Goal: Feedback & Contribution: Contribute content

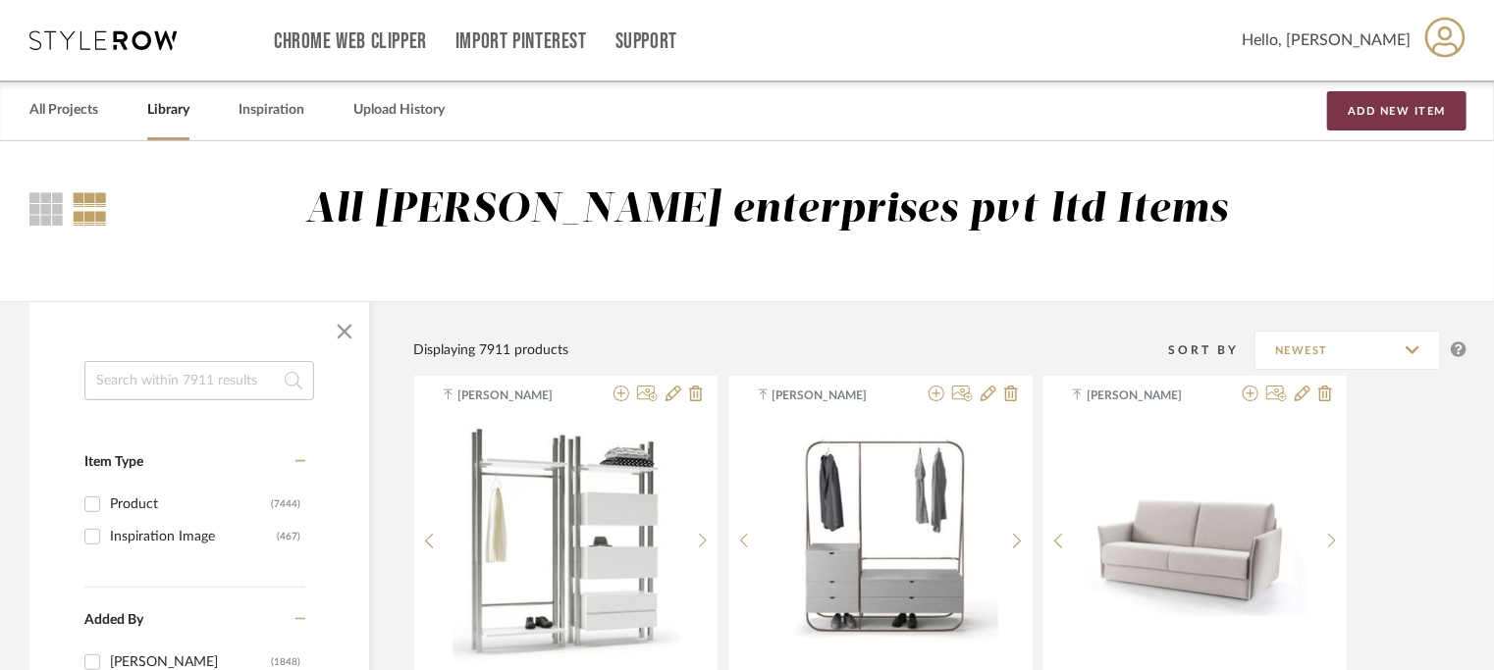
click at [1365, 112] on button "Add New Item" at bounding box center [1396, 110] width 139 height 39
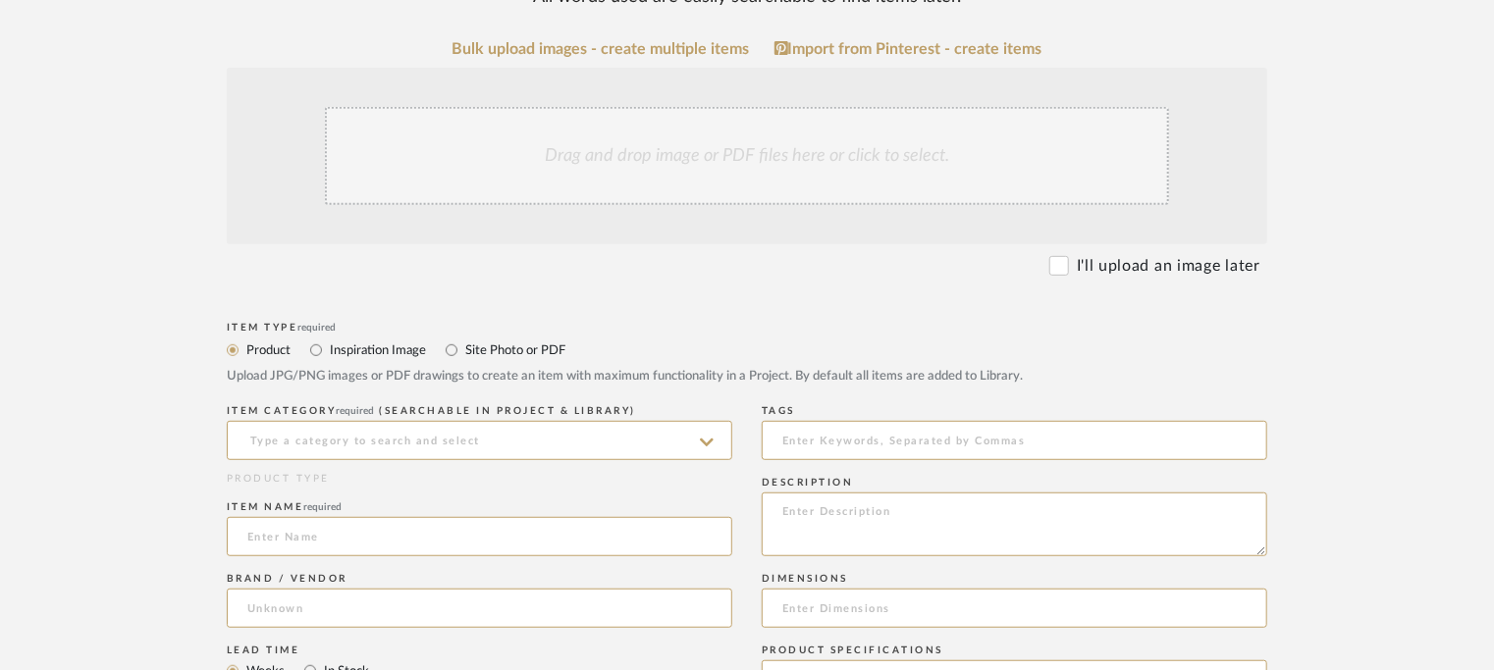
scroll to position [589, 0]
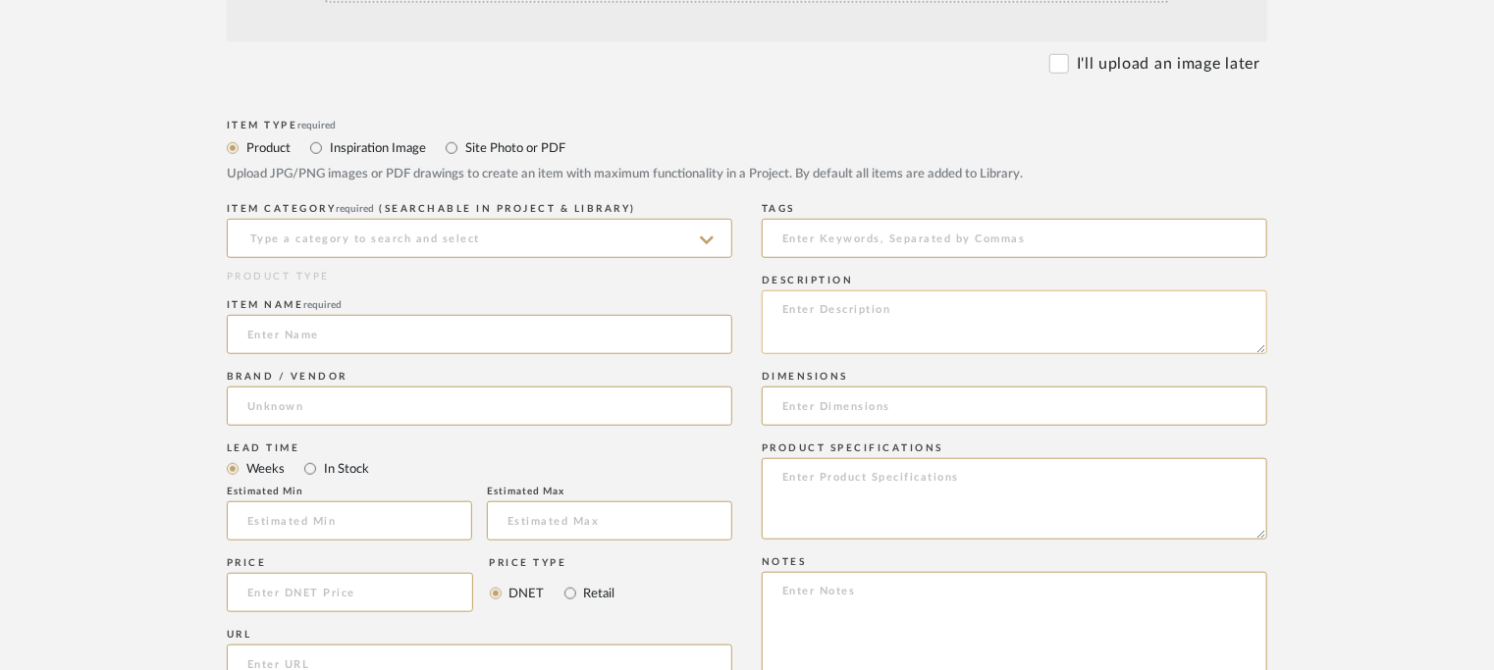
paste textarea "Type: Wardrobe - Lume Designer : Arbel Dimensions : Na Material & Finishes: Na …"
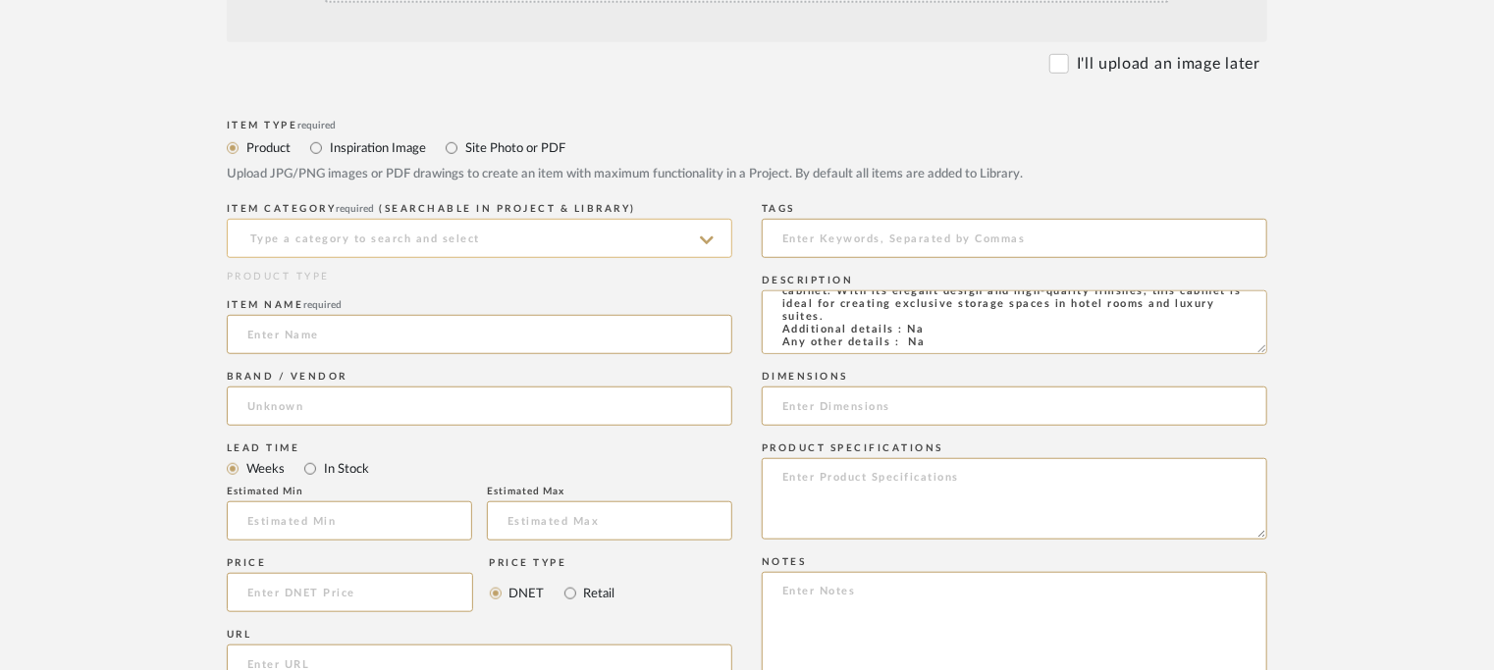
type textarea "Type: Wardrobe - Lume Designer : Arbel Dimensions : Na Material & Finishes: Na …"
click at [341, 232] on input at bounding box center [480, 238] width 506 height 39
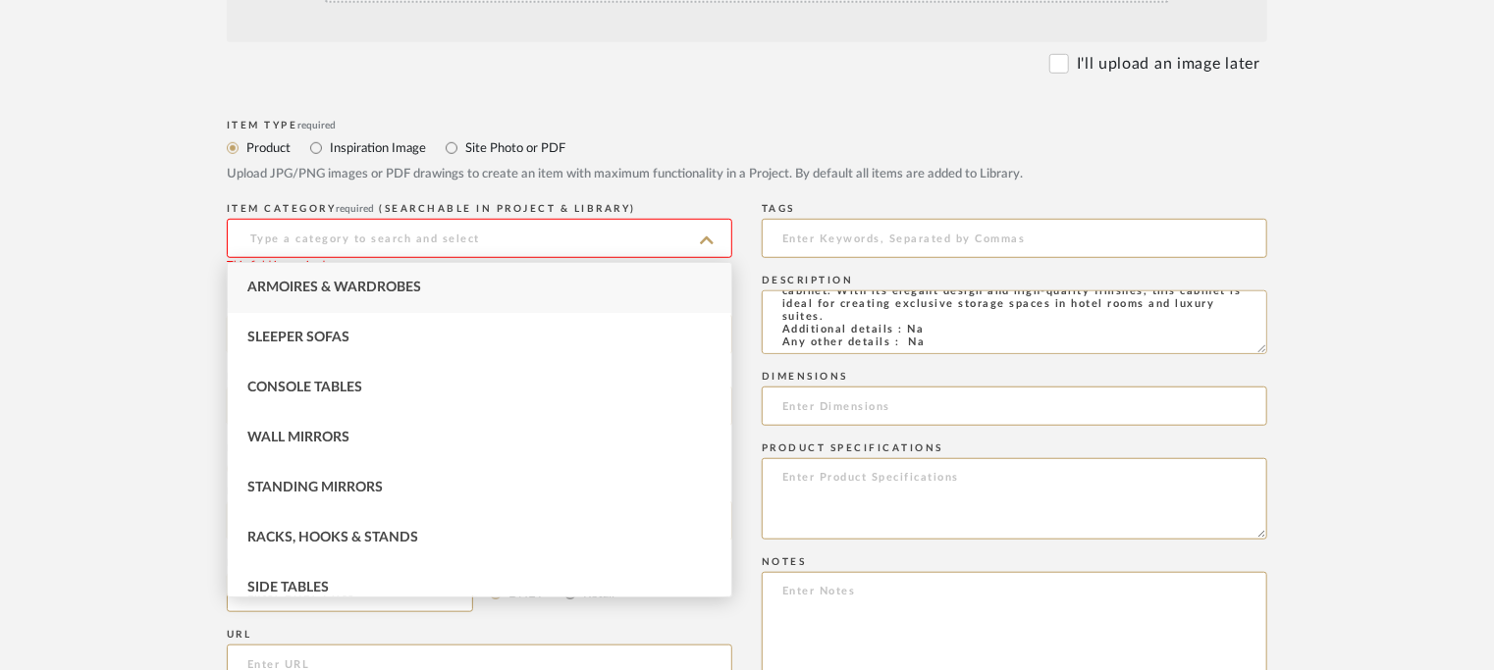
click at [326, 285] on span "Armoires & Wardrobes" at bounding box center [334, 288] width 174 height 14
type input "Armoires & Wardrobes"
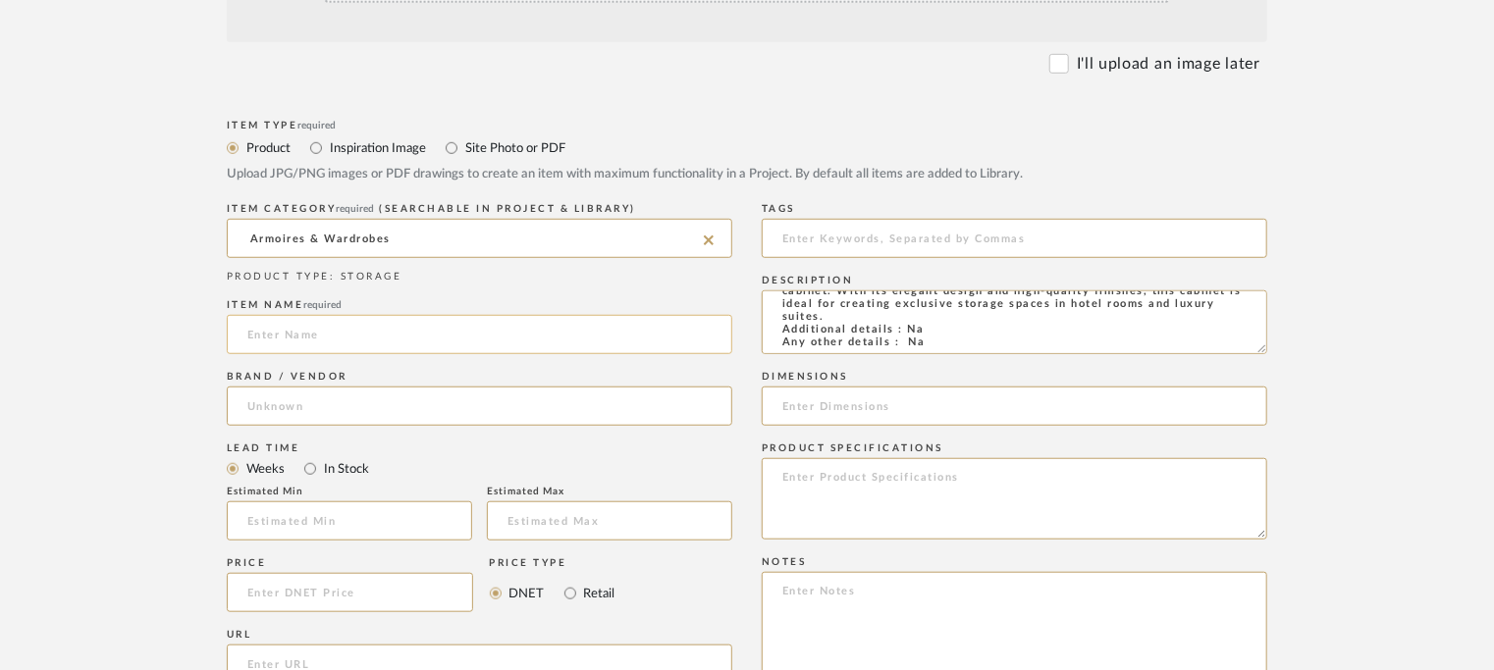
click at [301, 347] on input at bounding box center [480, 334] width 506 height 39
type input "LUME WARDROBE"
click at [296, 400] on input at bounding box center [480, 406] width 506 height 39
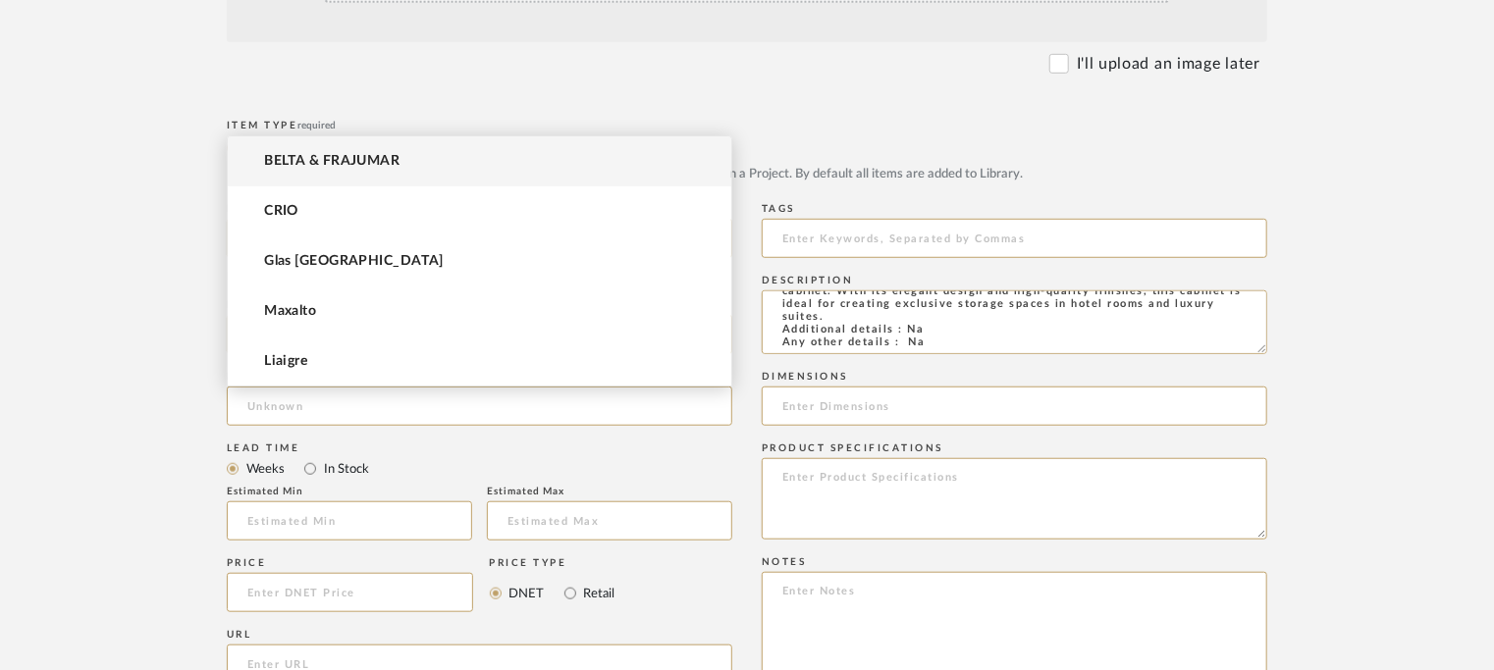
click at [370, 162] on span "BELTA & FRAJUMAR" at bounding box center [331, 161] width 135 height 17
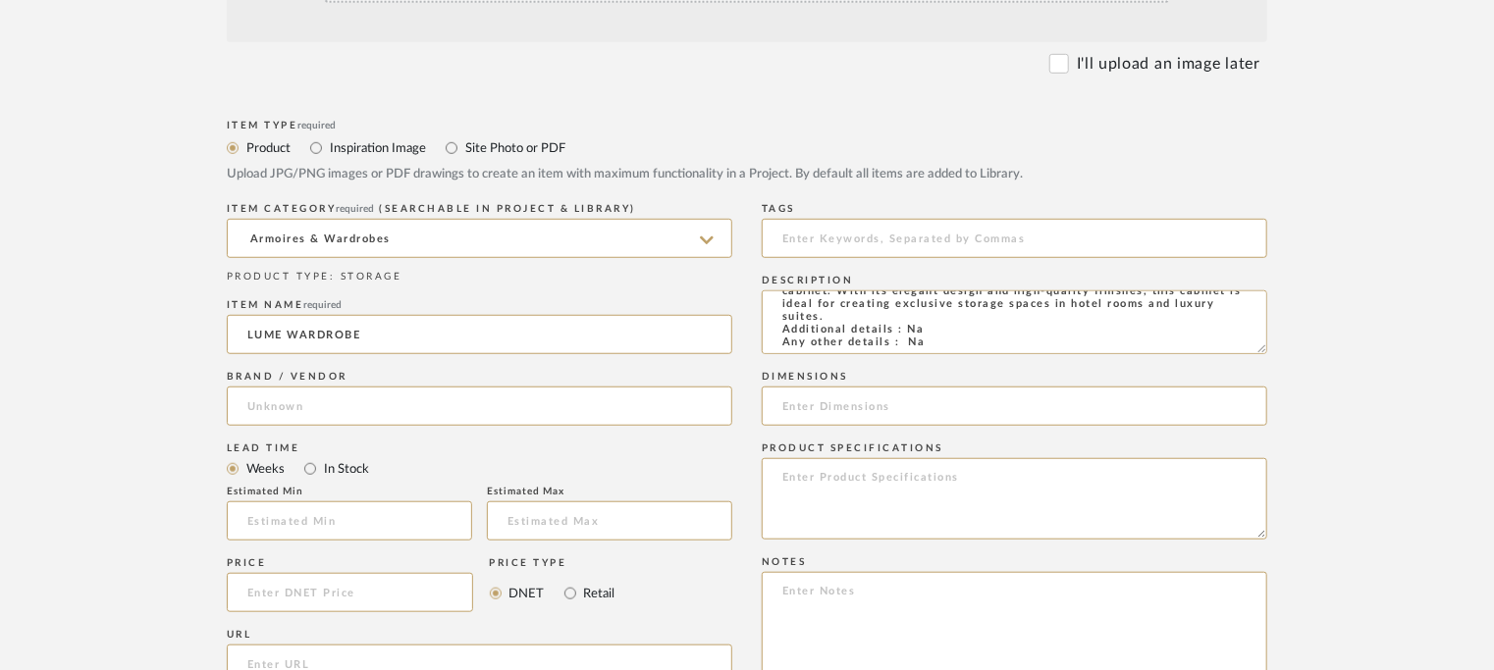
type input "BELTA & FRAJUMAR"
drag, startPoint x: 325, startPoint y: 519, endPoint x: 325, endPoint y: 508, distance: 11.8
click at [326, 512] on input "text" at bounding box center [349, 521] width 245 height 39
type input "7"
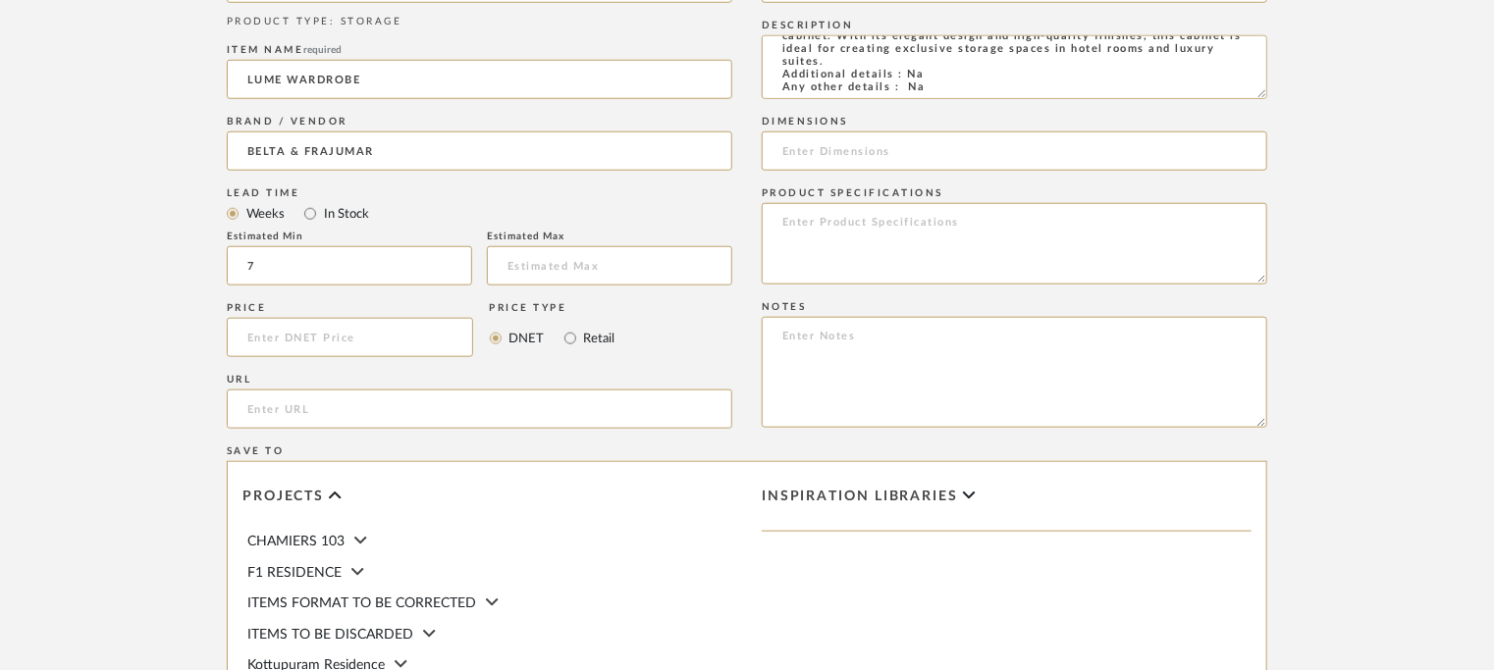
scroll to position [883, 0]
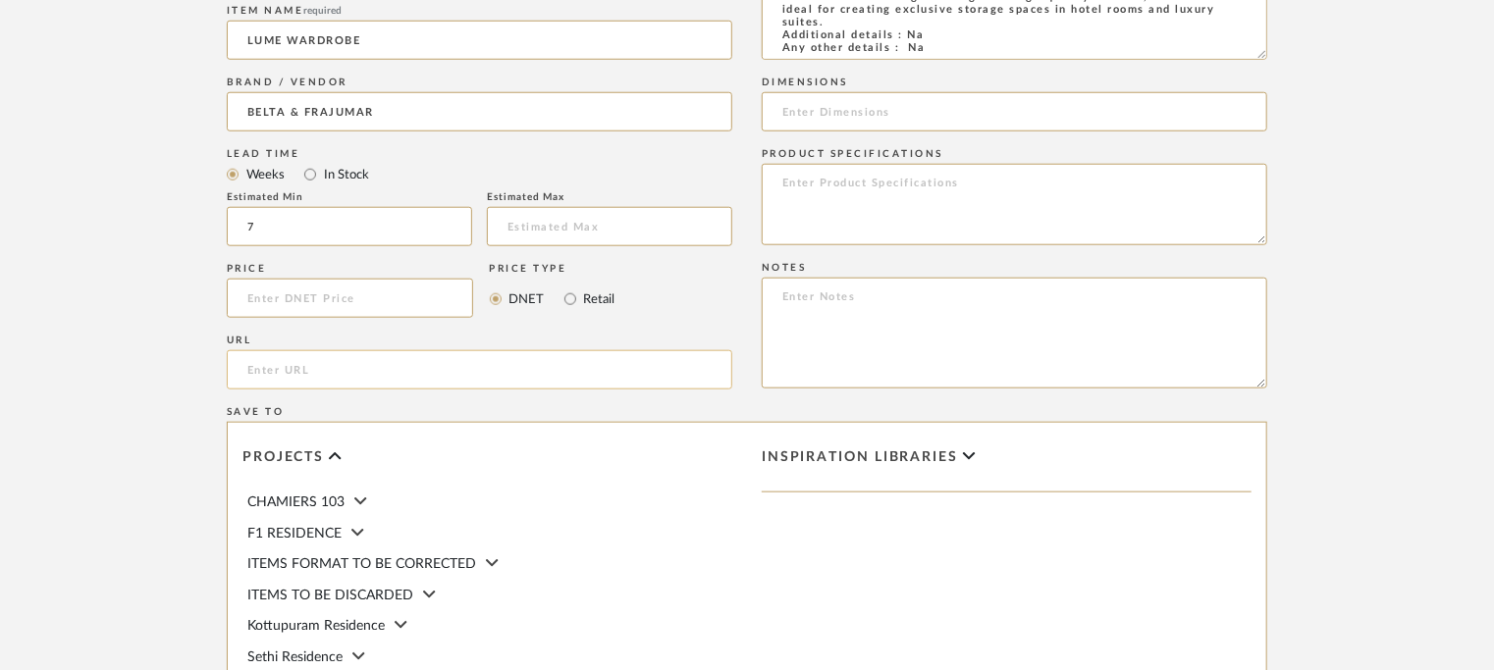
click at [349, 364] on input "url" at bounding box center [480, 369] width 506 height 39
paste input "[URL][DOMAIN_NAME]"
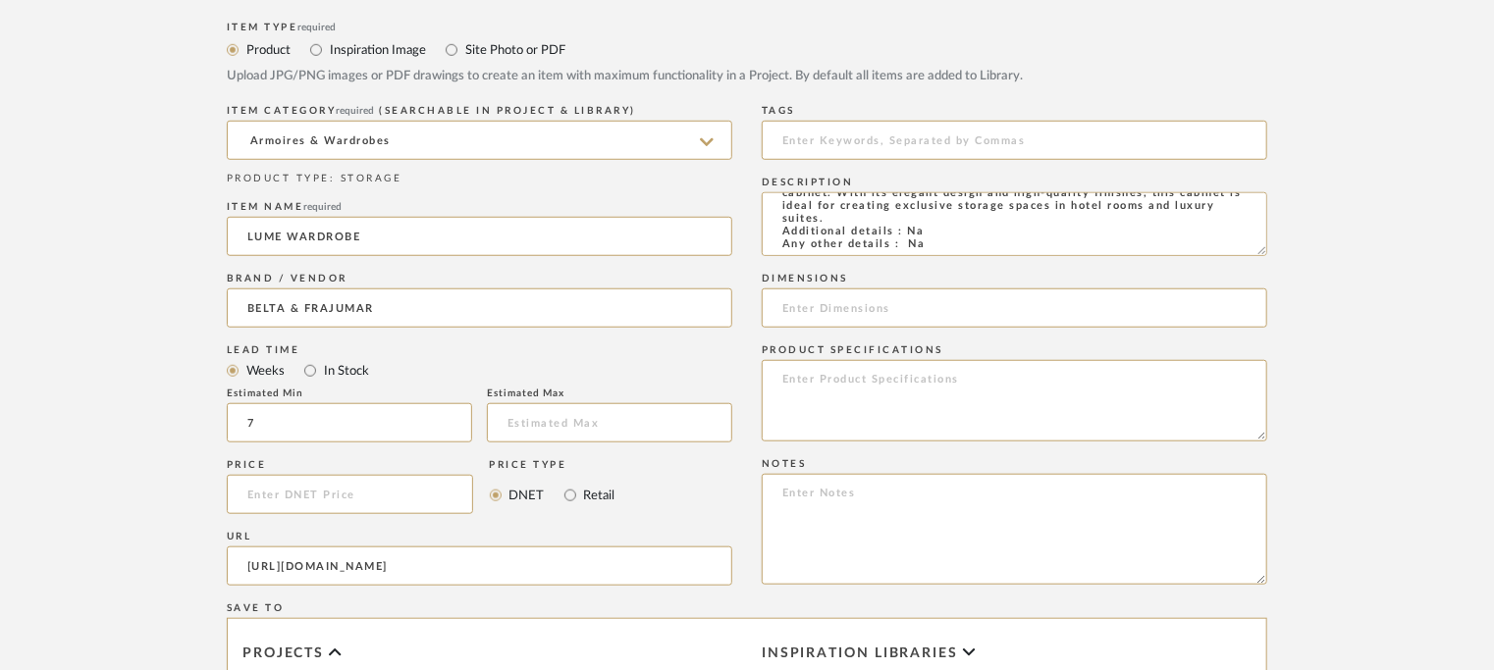
type input "[URL][DOMAIN_NAME]"
paste textarea "Price: Na Lead time: 45days. MOQ : Our products for Contract projects are manuf…"
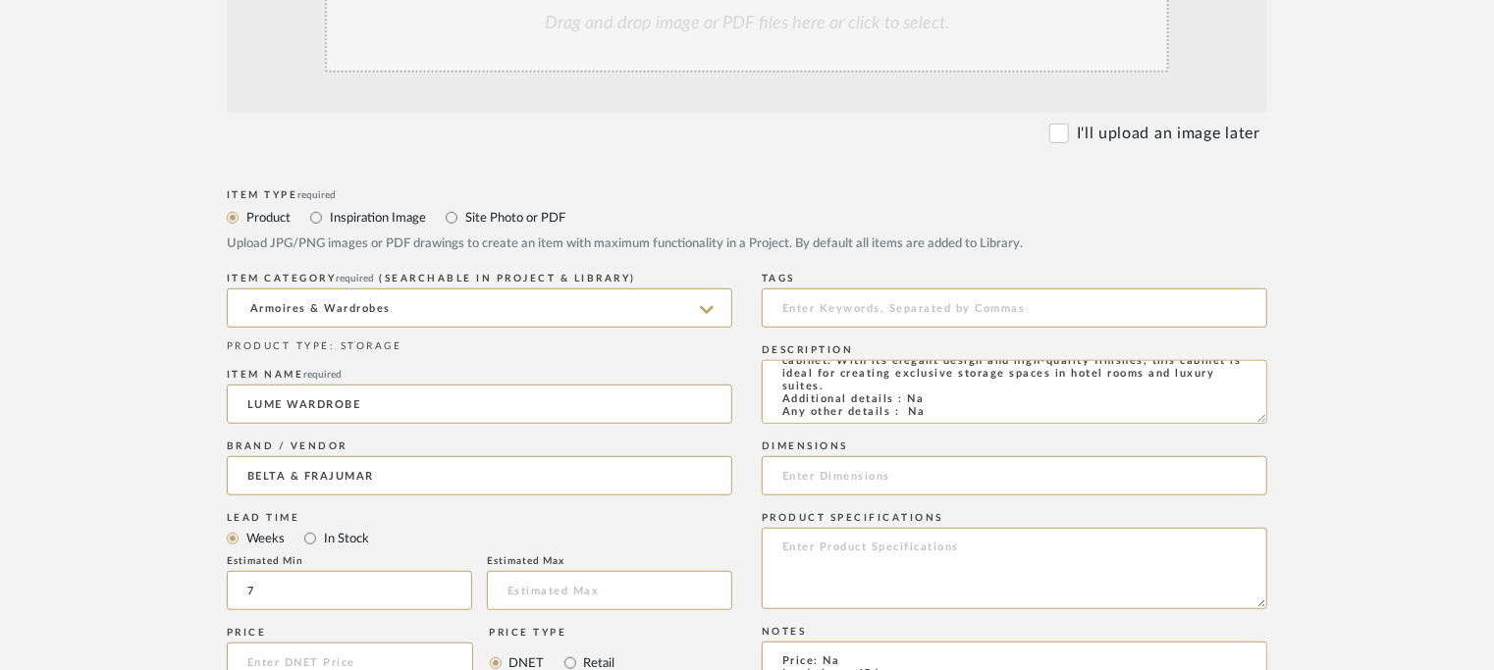
scroll to position [196, 0]
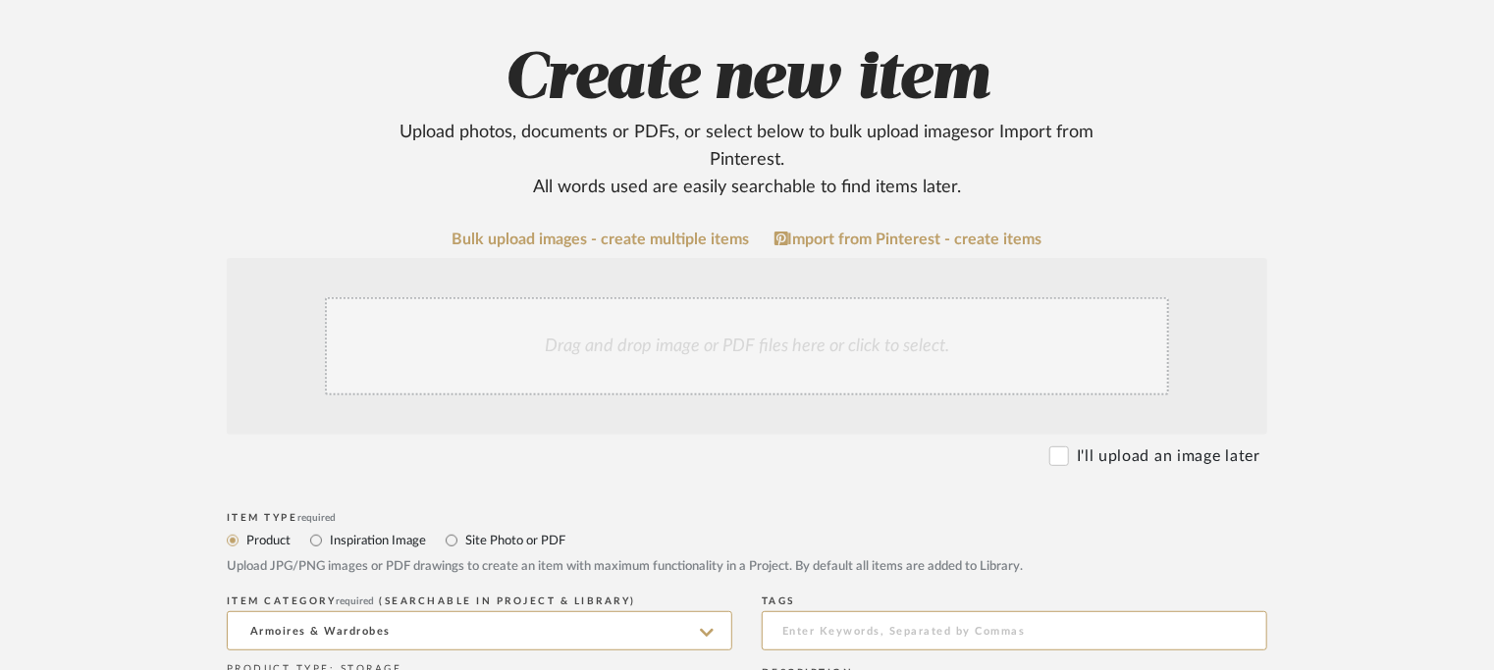
type textarea "Price: Na Lead time: 45days. MOQ : Our products for Contract projects are manuf…"
click at [728, 338] on div "Drag and drop image or PDF files here or click to select." at bounding box center [747, 346] width 844 height 98
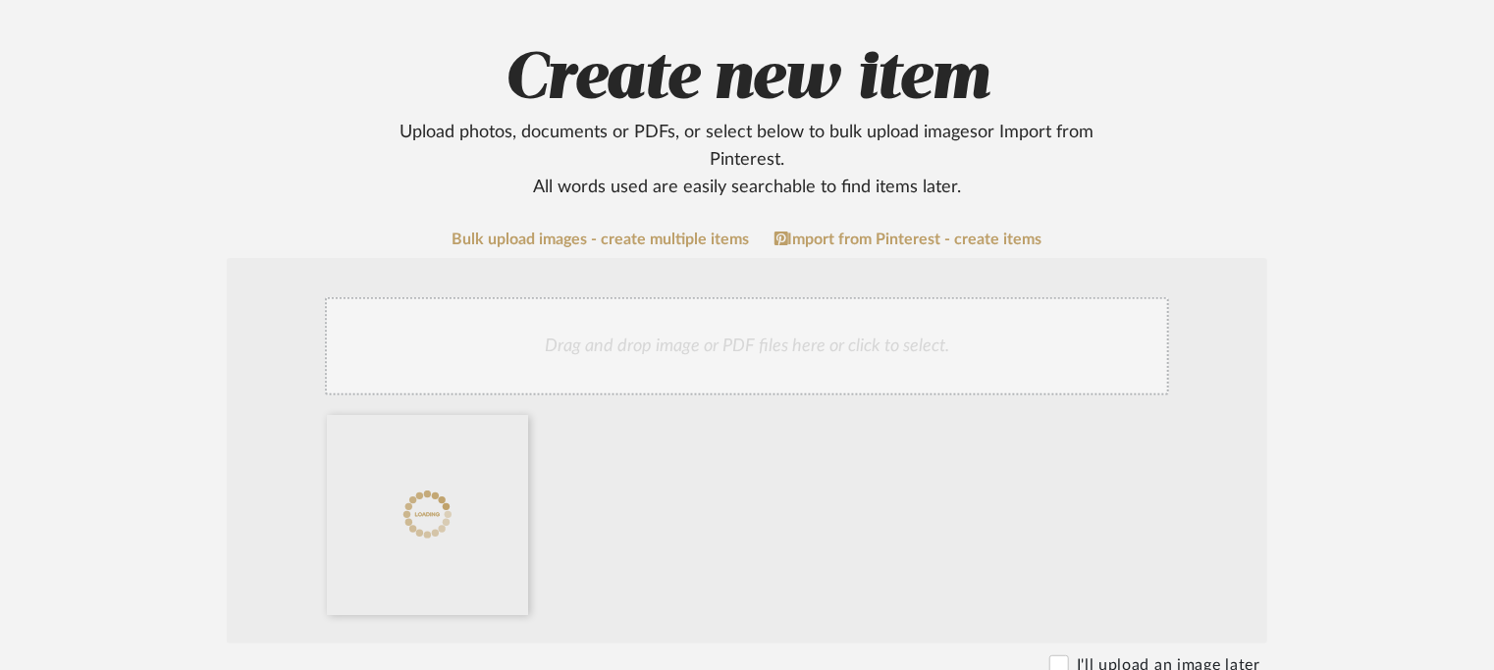
click at [803, 341] on div "Drag and drop image or PDF files here or click to select." at bounding box center [747, 346] width 844 height 98
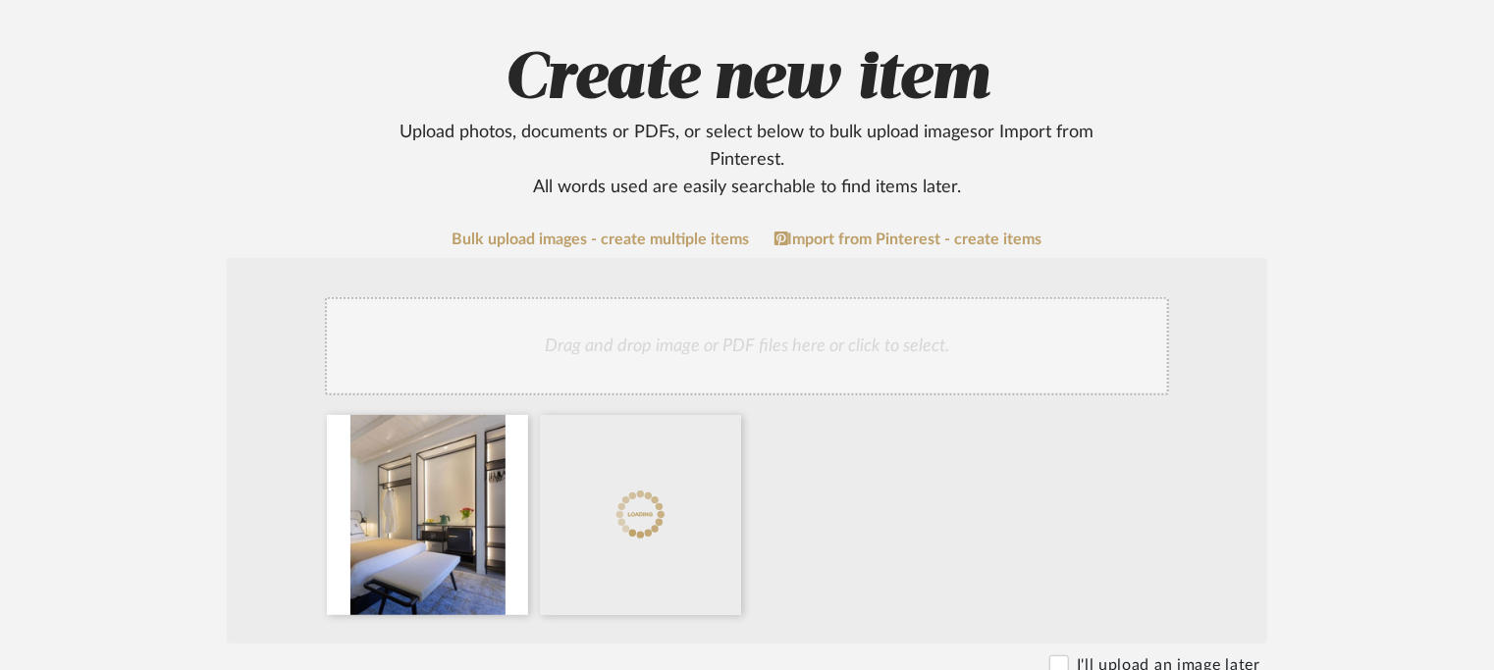
click at [880, 344] on div "Drag and drop image or PDF files here or click to select." at bounding box center [747, 346] width 844 height 98
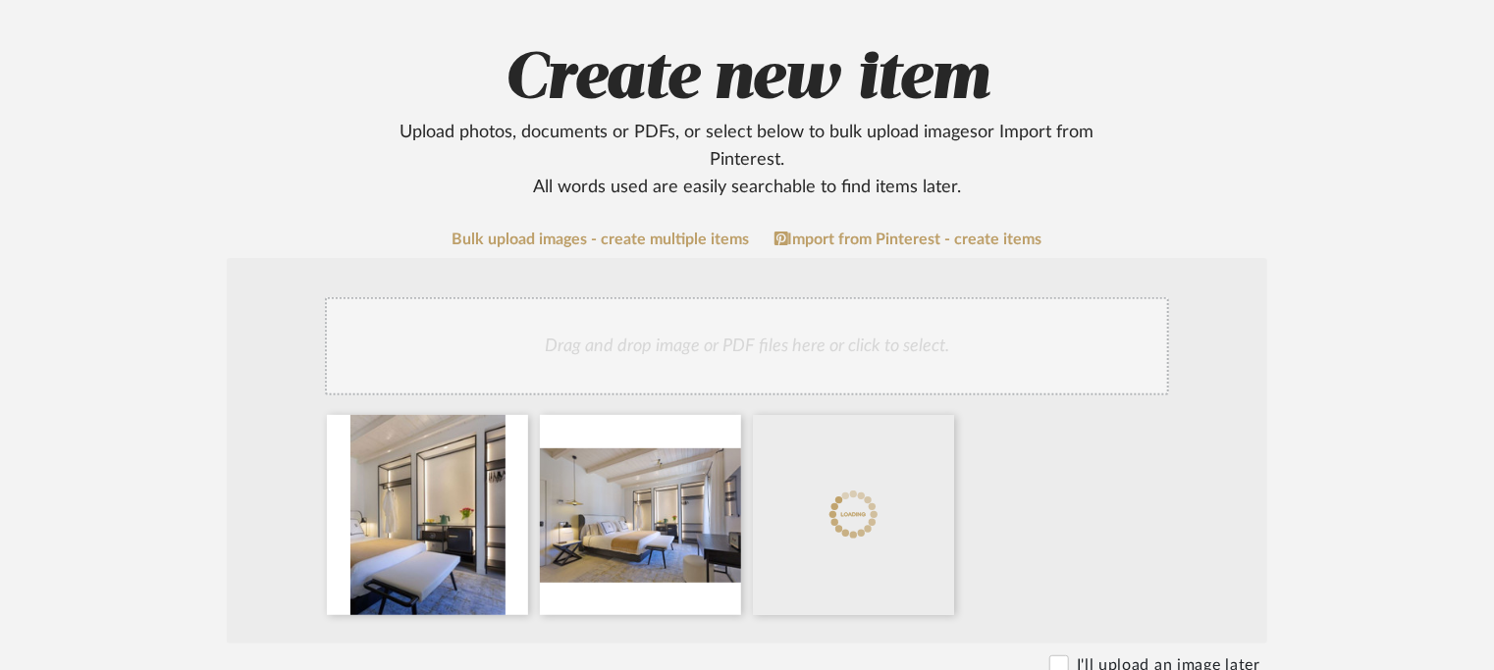
click at [939, 317] on div "Drag and drop image or PDF files here or click to select." at bounding box center [747, 346] width 844 height 98
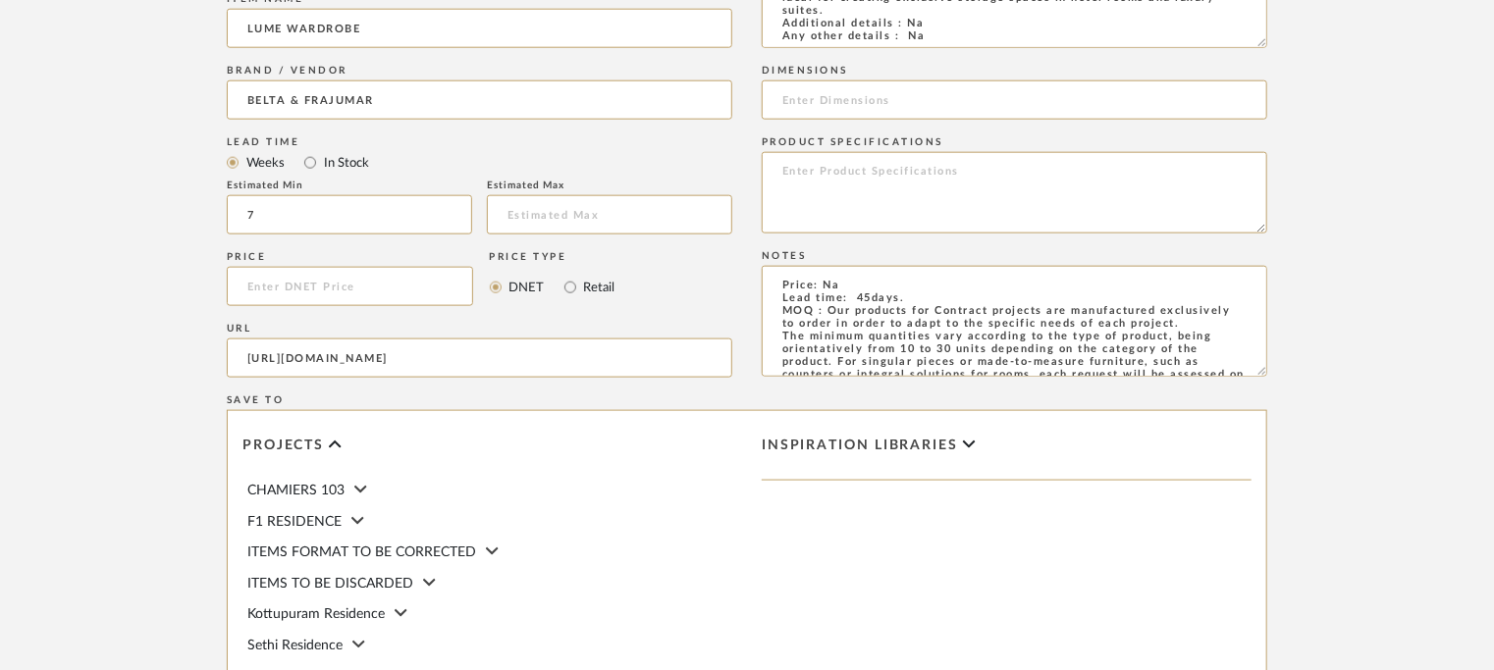
scroll to position [1381, 0]
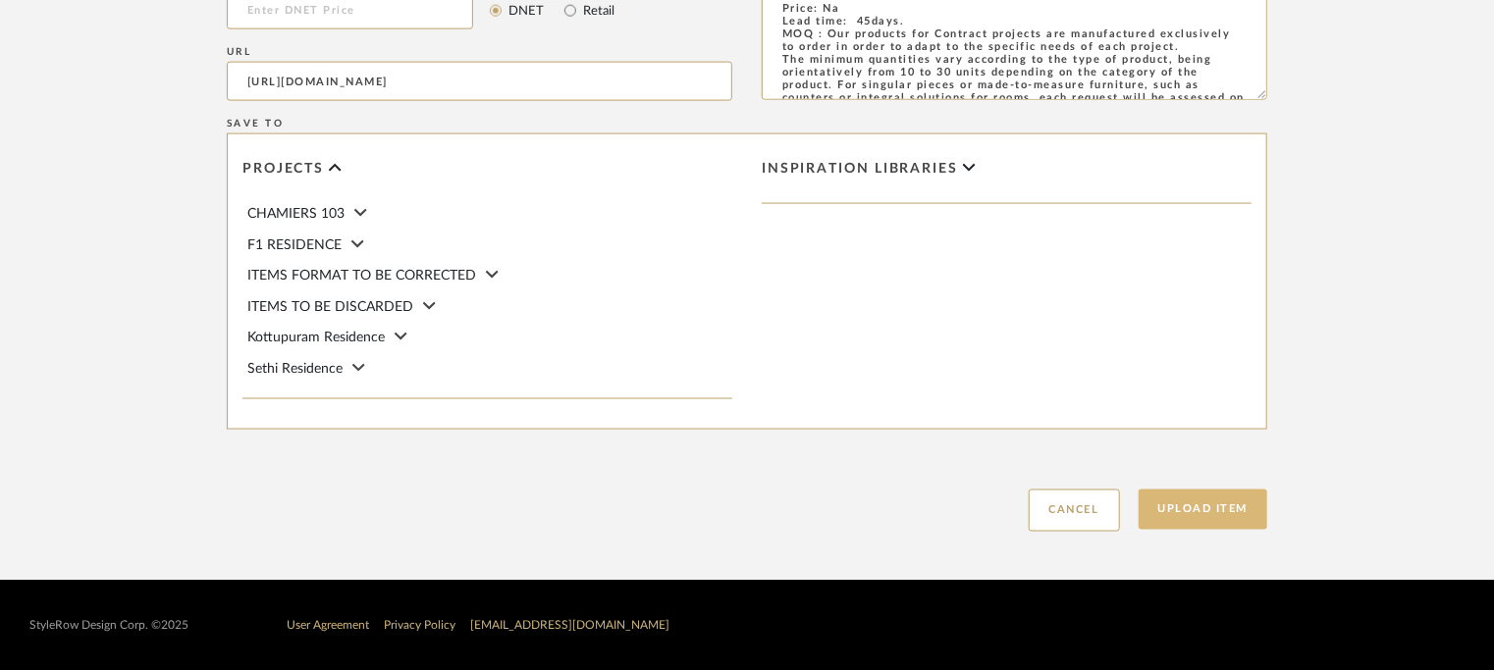
click at [1214, 514] on button "Upload Item" at bounding box center [1204, 510] width 130 height 40
